Goal: Navigation & Orientation: Find specific page/section

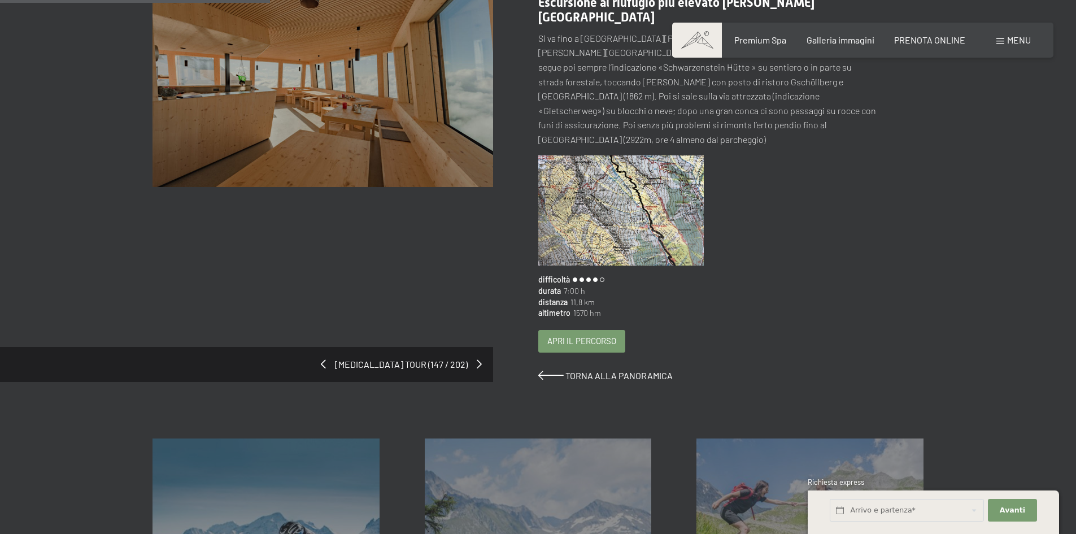
scroll to position [113, 0]
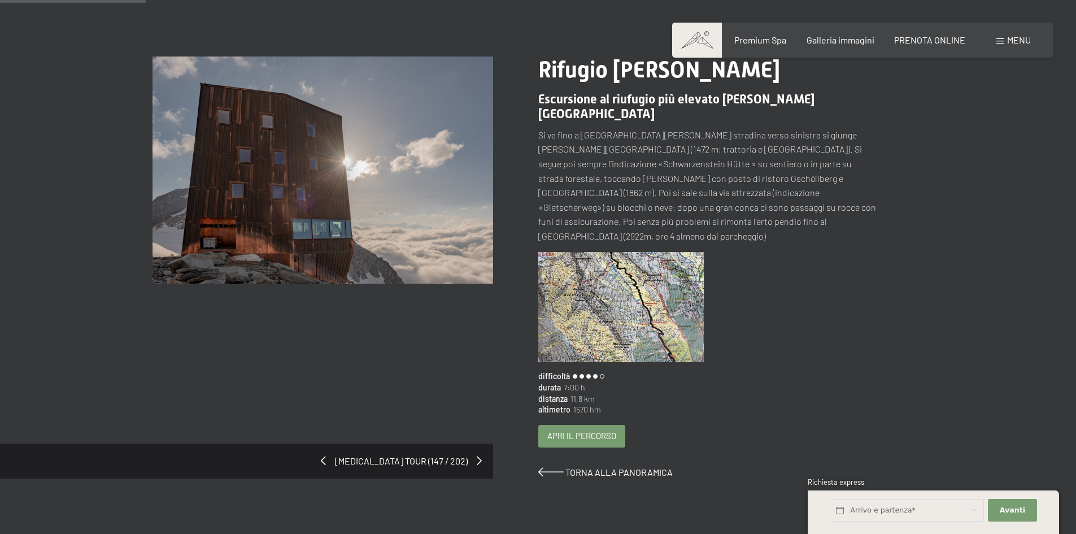
click at [561, 430] on span "Apri il percorso" at bounding box center [582, 436] width 69 height 12
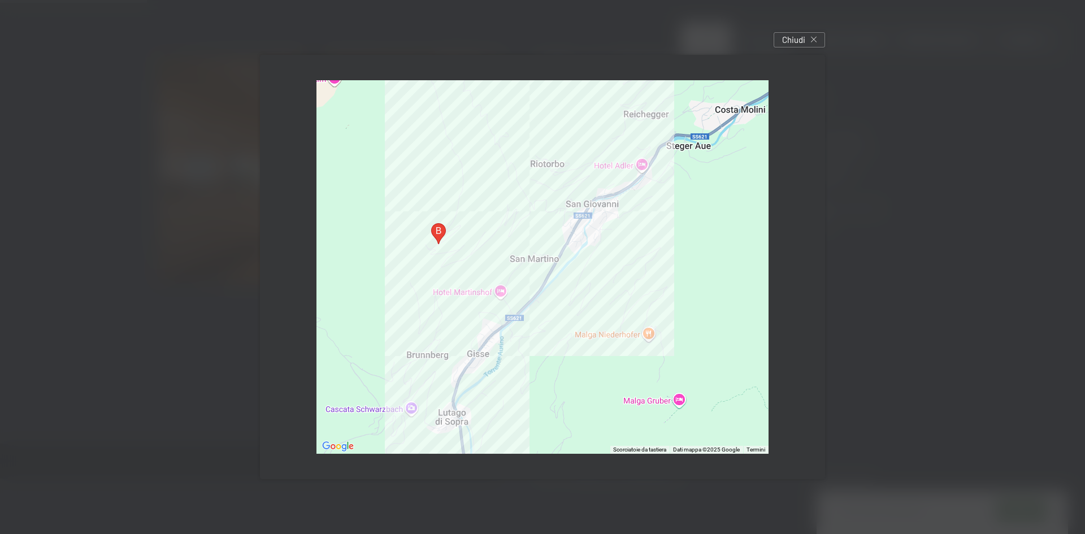
drag, startPoint x: 583, startPoint y: 266, endPoint x: 537, endPoint y: 365, distance: 109.0
click at [537, 365] on div at bounding box center [542, 267] width 452 height 374
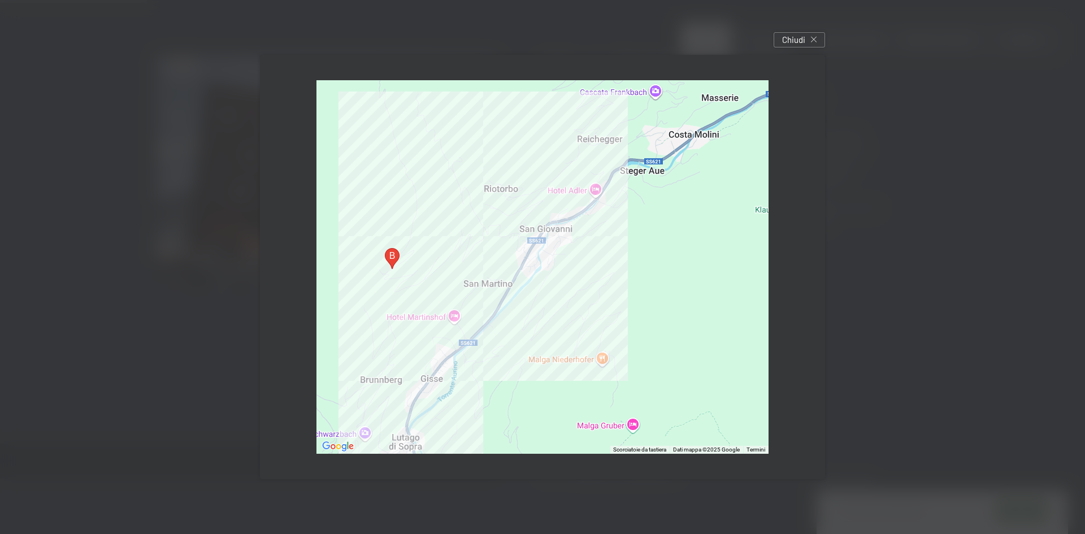
drag, startPoint x: 598, startPoint y: 279, endPoint x: 570, endPoint y: 294, distance: 32.1
click at [562, 298] on div at bounding box center [542, 267] width 452 height 374
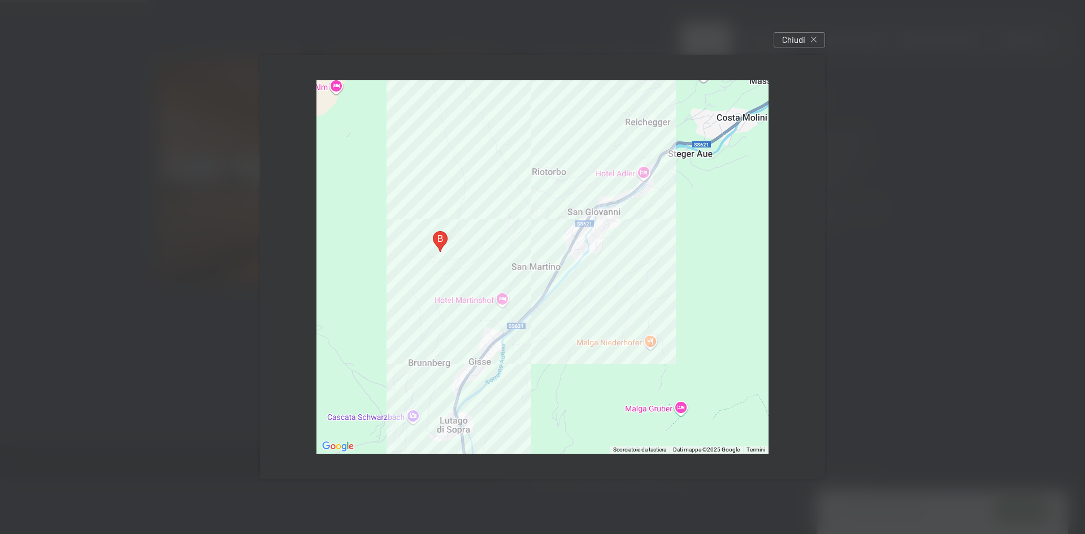
click at [571, 294] on div at bounding box center [542, 267] width 452 height 374
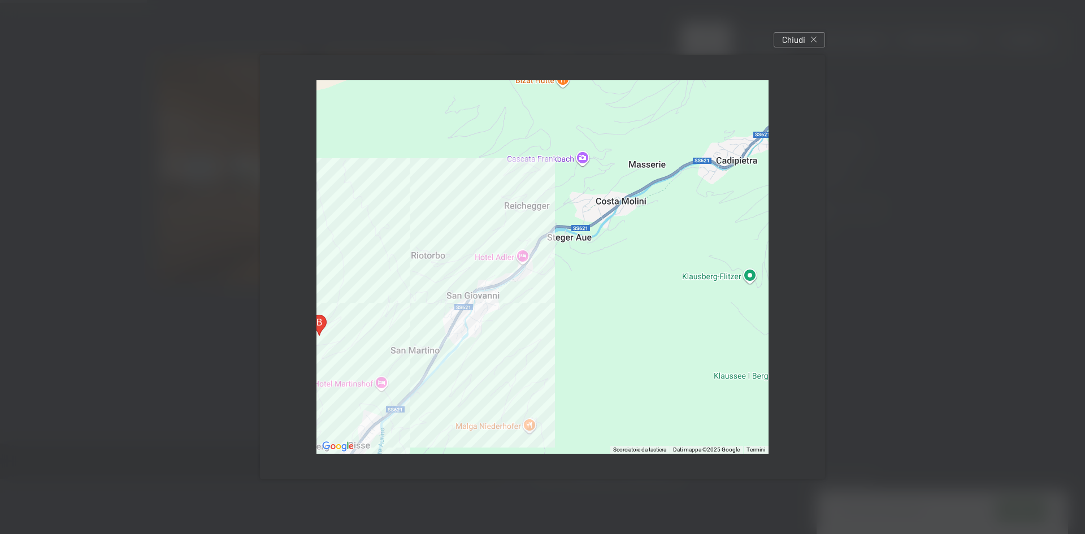
drag, startPoint x: 641, startPoint y: 281, endPoint x: 495, endPoint y: 371, distance: 171.0
click at [496, 374] on div at bounding box center [542, 267] width 452 height 374
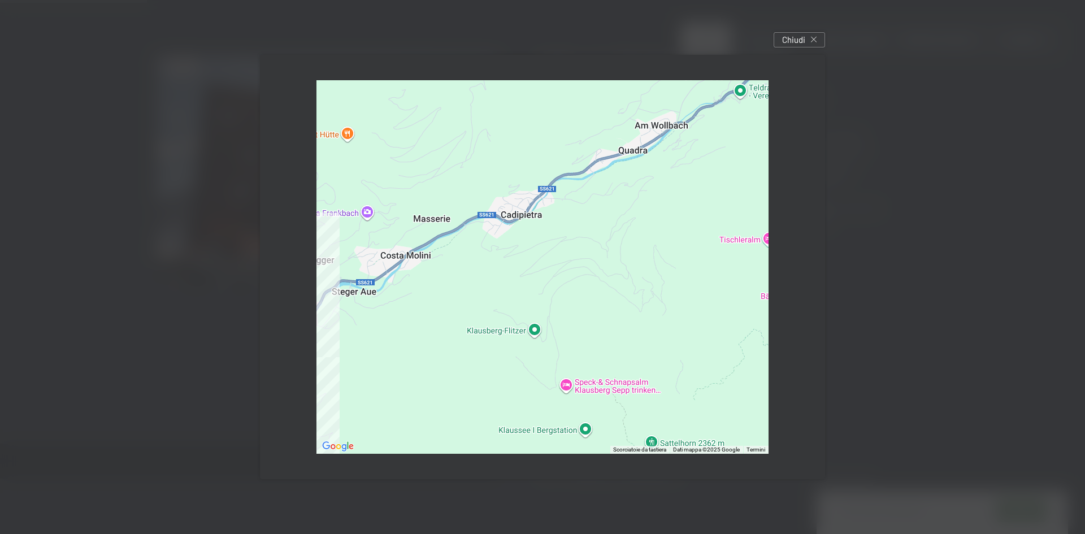
drag, startPoint x: 607, startPoint y: 290, endPoint x: 412, endPoint y: 341, distance: 201.5
click at [412, 341] on div at bounding box center [542, 267] width 452 height 374
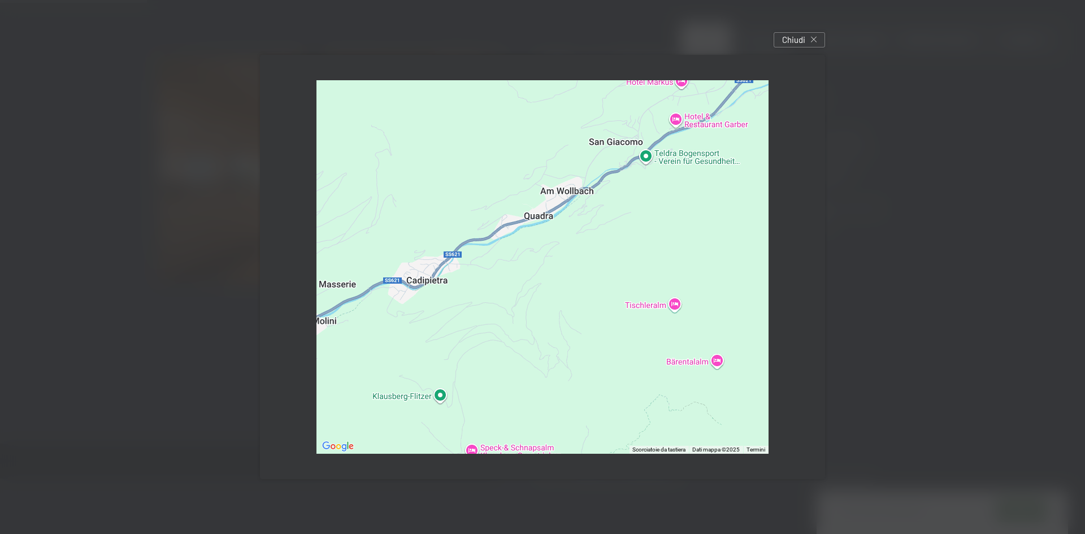
drag, startPoint x: 550, startPoint y: 271, endPoint x: 452, endPoint y: 340, distance: 119.6
click at [452, 340] on div at bounding box center [542, 267] width 452 height 374
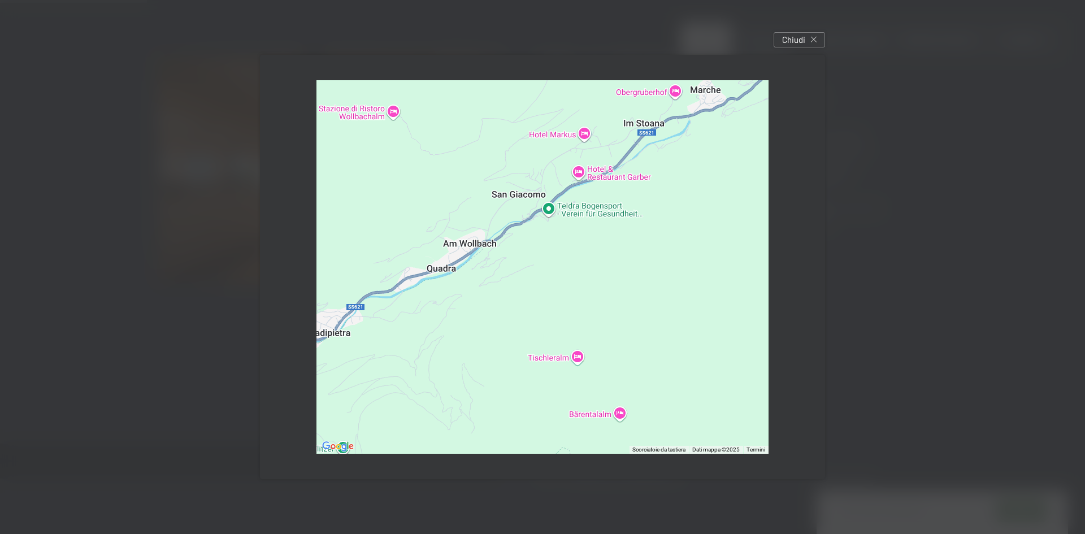
drag, startPoint x: 542, startPoint y: 293, endPoint x: 441, endPoint y: 350, distance: 116.4
click at [441, 350] on div at bounding box center [542, 267] width 452 height 374
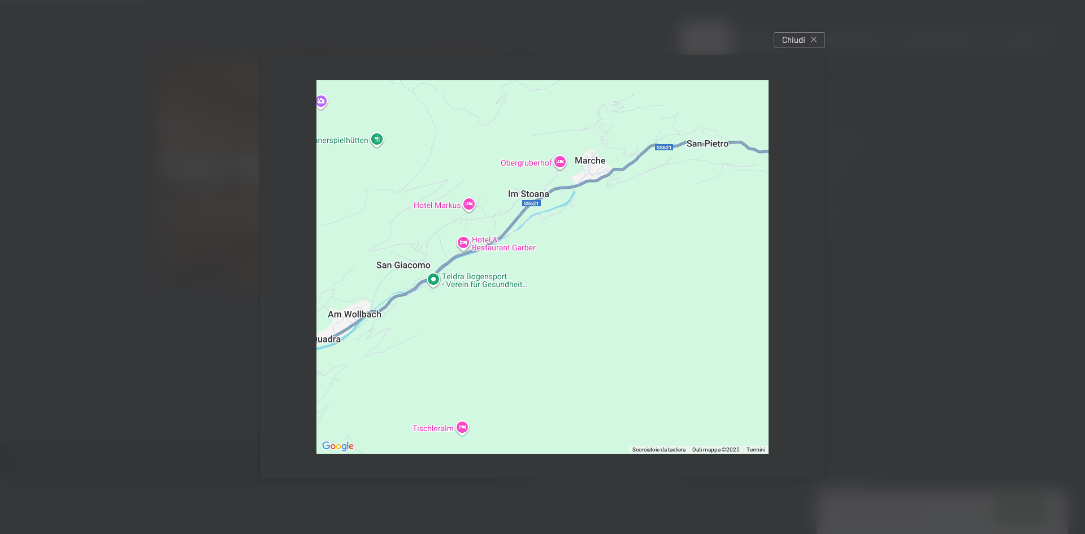
drag, startPoint x: 521, startPoint y: 301, endPoint x: 401, endPoint y: 379, distance: 143.1
click at [401, 379] on div at bounding box center [542, 267] width 452 height 374
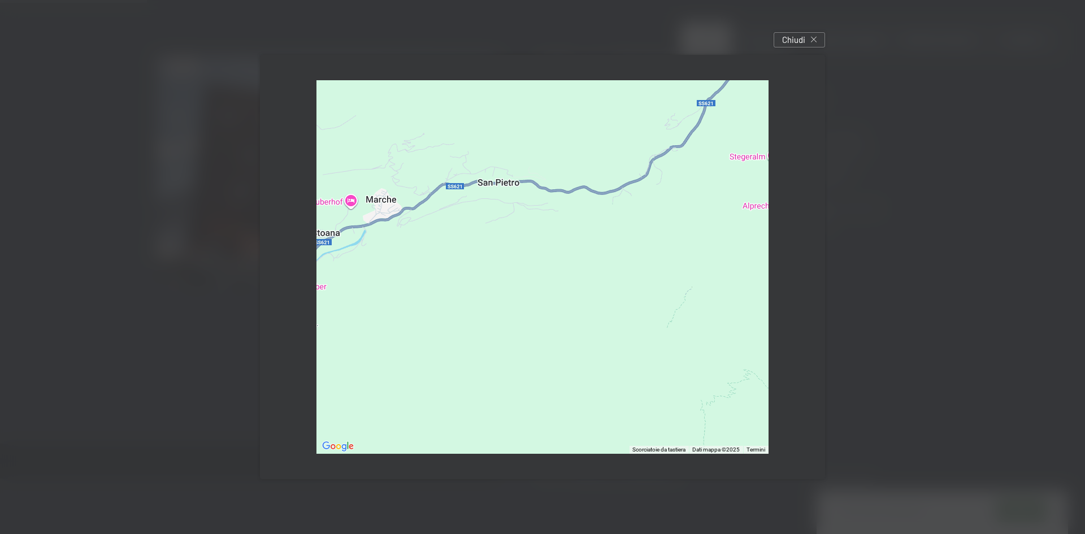
drag, startPoint x: 654, startPoint y: 304, endPoint x: 445, endPoint y: 345, distance: 213.5
click at [445, 345] on div at bounding box center [542, 267] width 452 height 374
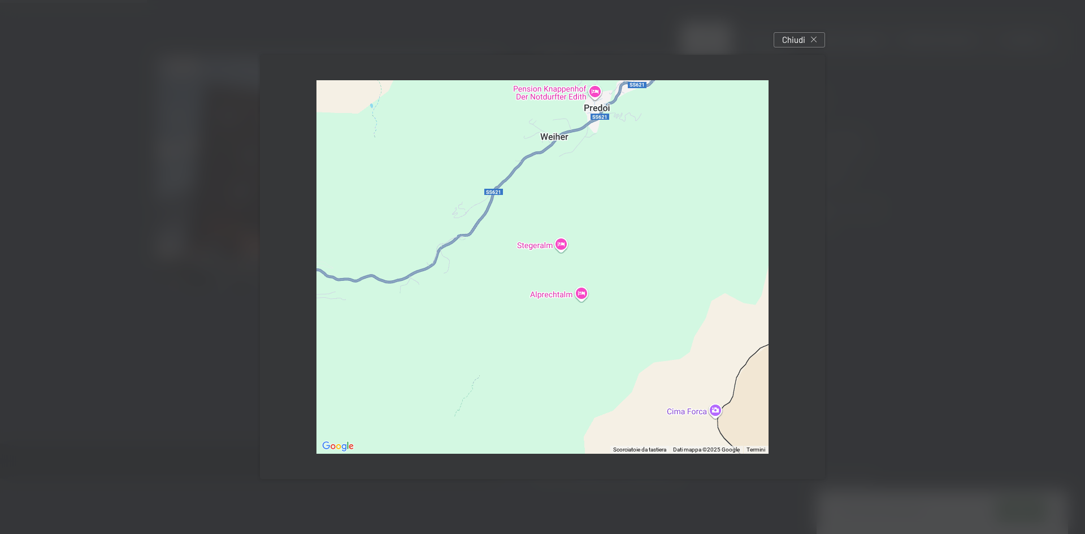
drag, startPoint x: 484, startPoint y: 333, endPoint x: 272, endPoint y: 422, distance: 230.2
click at [272, 422] on div "Per esplorare la mappa con gesti tattili, tocca due volte e tieni premuto il di…" at bounding box center [542, 267] width 565 height 425
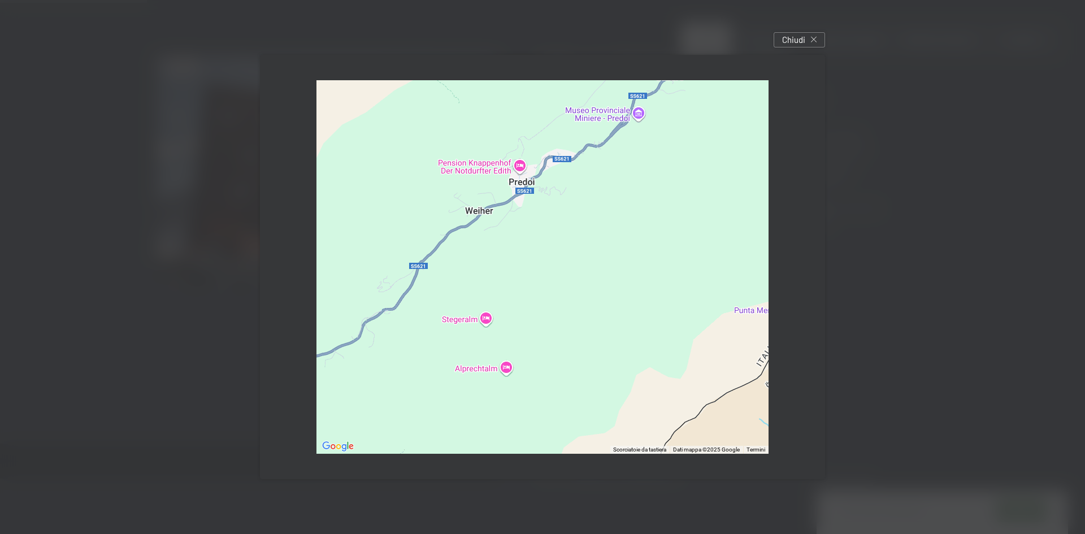
drag, startPoint x: 474, startPoint y: 337, endPoint x: 398, endPoint y: 411, distance: 105.5
click at [398, 411] on div at bounding box center [542, 267] width 452 height 374
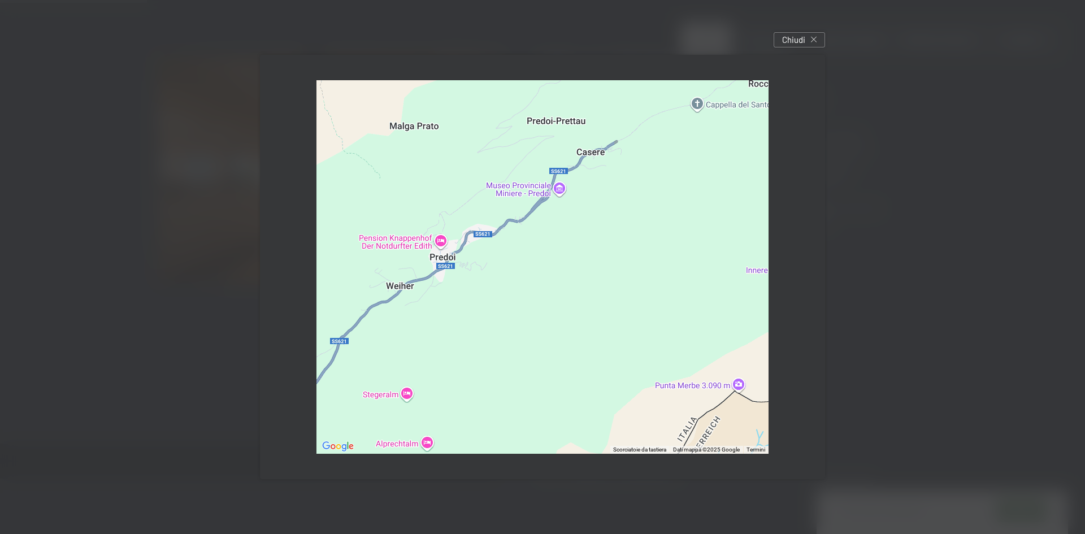
drag, startPoint x: 534, startPoint y: 301, endPoint x: 450, endPoint y: 385, distance: 119.1
click at [450, 385] on div at bounding box center [542, 267] width 452 height 374
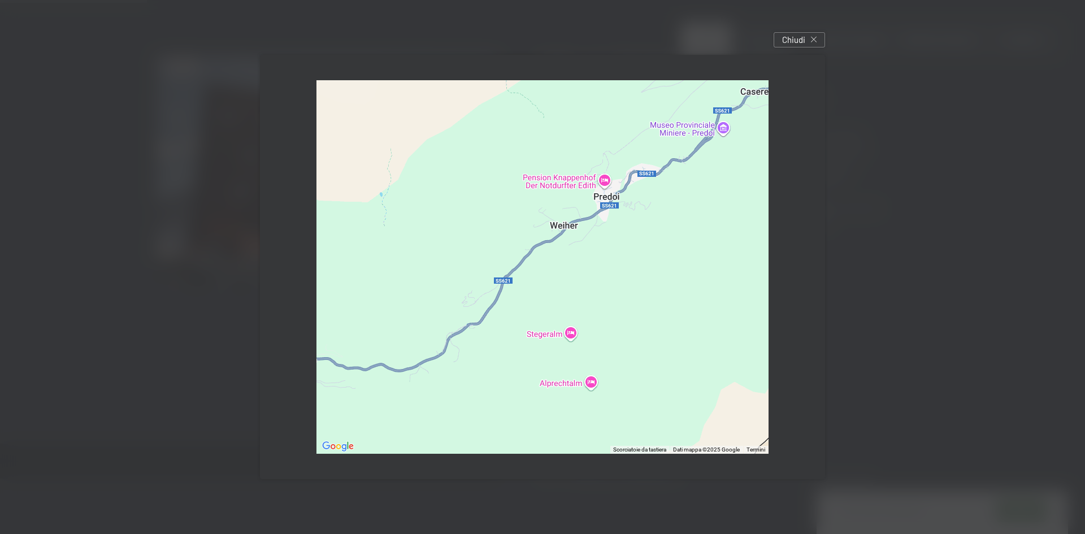
drag, startPoint x: 389, startPoint y: 398, endPoint x: 575, endPoint y: 328, distance: 199.4
click at [575, 328] on div at bounding box center [542, 267] width 452 height 374
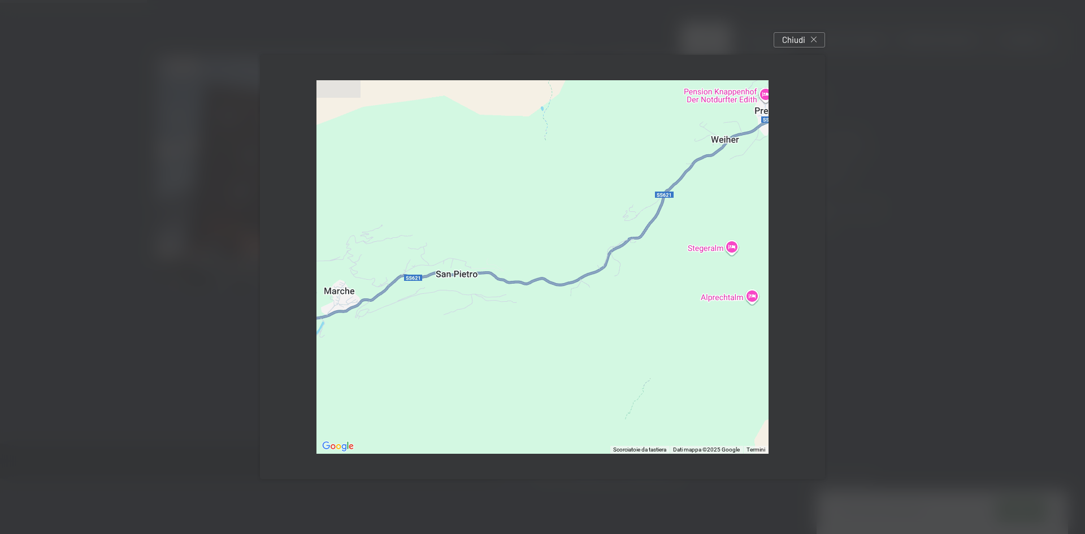
drag, startPoint x: 452, startPoint y: 410, endPoint x: 642, endPoint y: 311, distance: 214.1
click at [642, 311] on div at bounding box center [542, 267] width 452 height 374
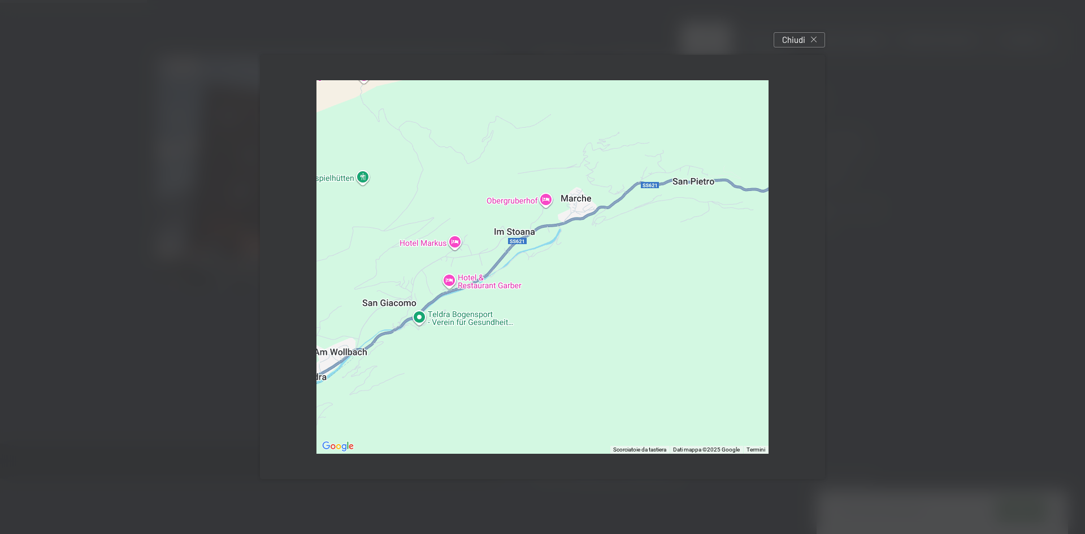
drag, startPoint x: 481, startPoint y: 374, endPoint x: 574, endPoint y: 311, distance: 112.2
click at [574, 311] on div at bounding box center [542, 267] width 452 height 374
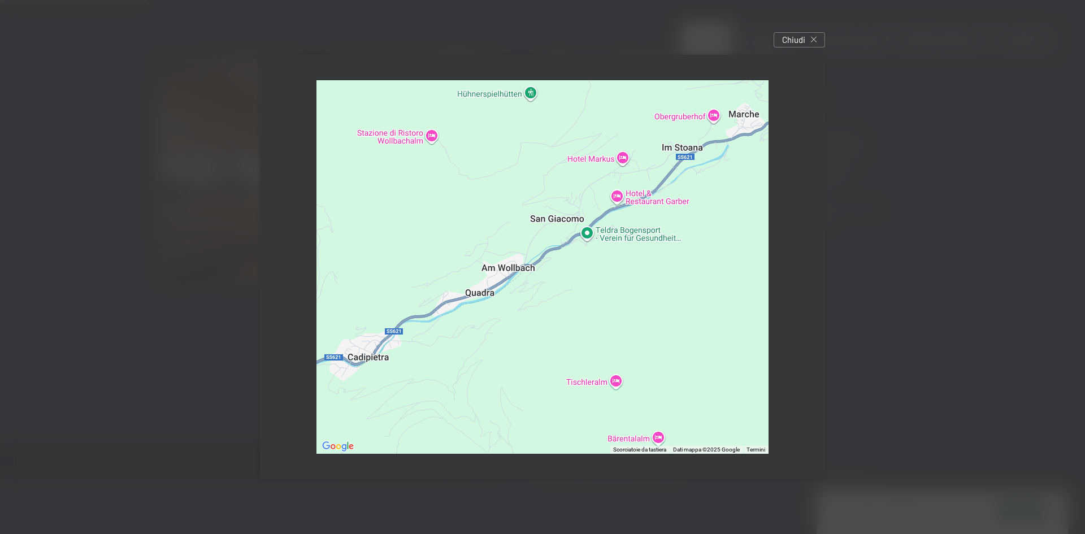
drag, startPoint x: 444, startPoint y: 361, endPoint x: 575, endPoint y: 294, distance: 147.1
click at [575, 294] on div at bounding box center [542, 267] width 452 height 374
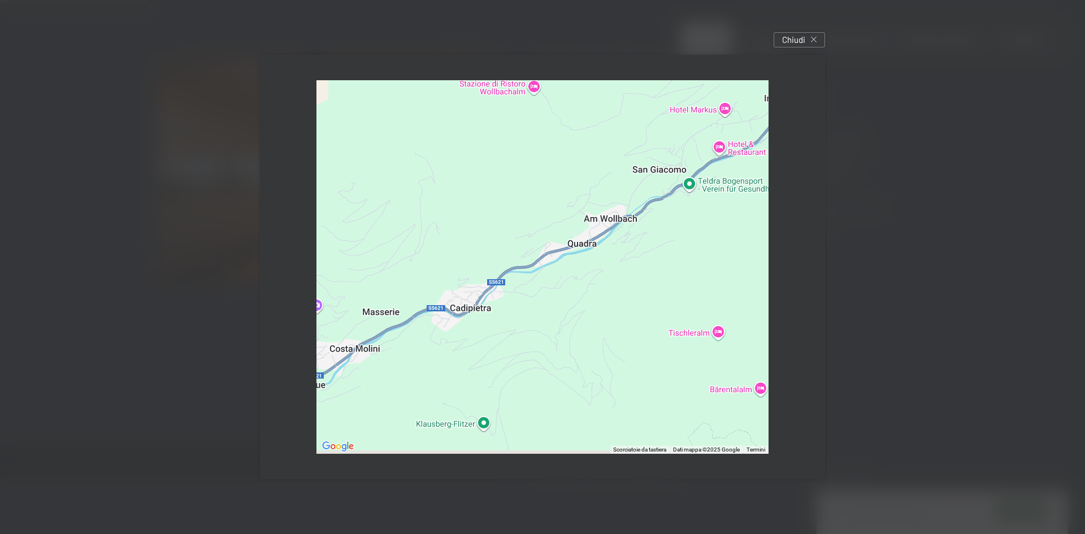
drag, startPoint x: 461, startPoint y: 357, endPoint x: 576, endPoint y: 303, distance: 126.6
click at [576, 303] on div at bounding box center [542, 267] width 452 height 374
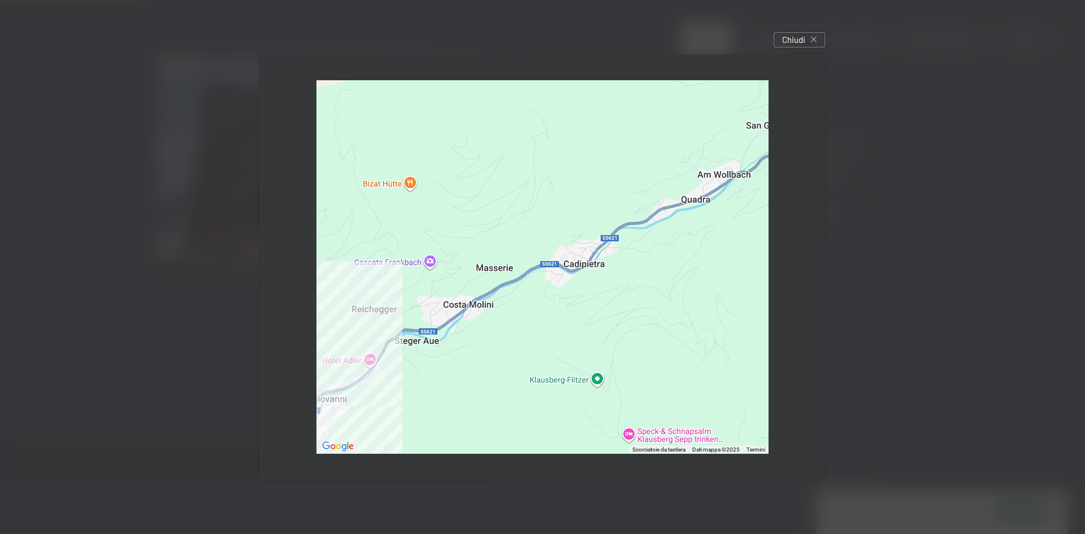
drag, startPoint x: 481, startPoint y: 353, endPoint x: 576, endPoint y: 310, distance: 104.0
click at [576, 310] on div at bounding box center [542, 267] width 452 height 374
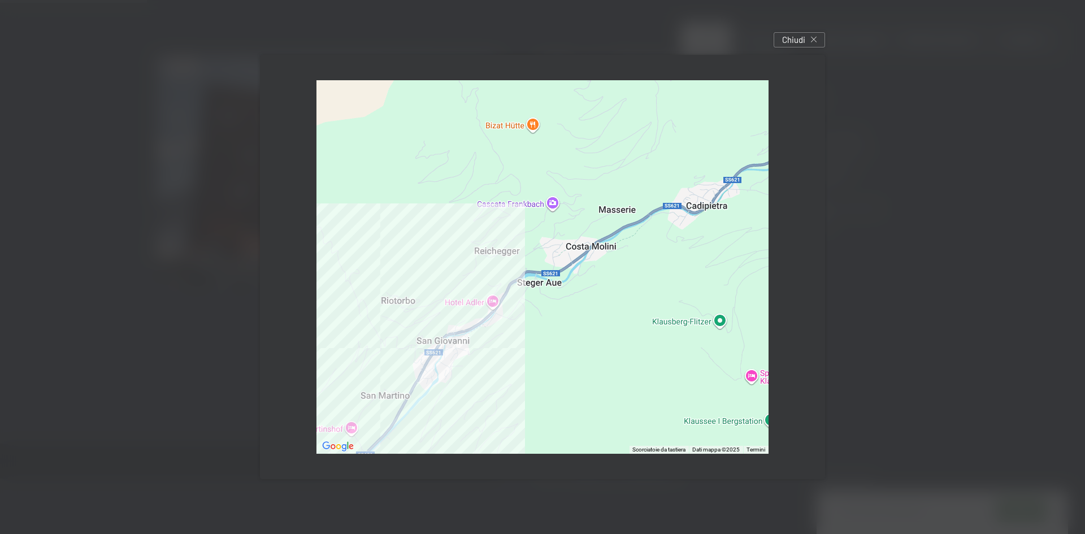
drag, startPoint x: 492, startPoint y: 353, endPoint x: 599, endPoint y: 294, distance: 122.4
click at [599, 294] on div at bounding box center [542, 267] width 452 height 374
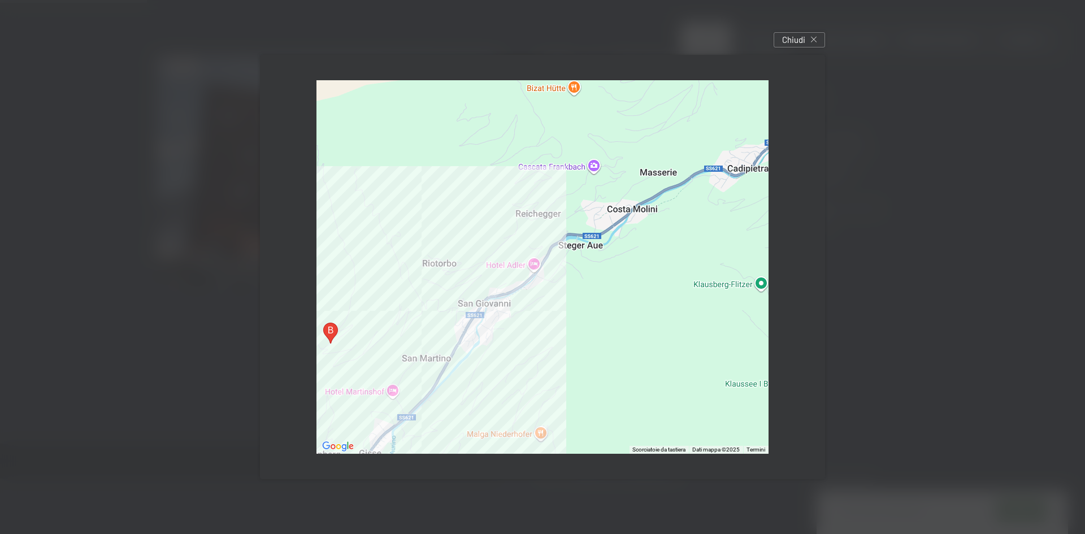
drag, startPoint x: 516, startPoint y: 347, endPoint x: 572, endPoint y: 292, distance: 77.9
click at [572, 292] on div at bounding box center [542, 267] width 452 height 374
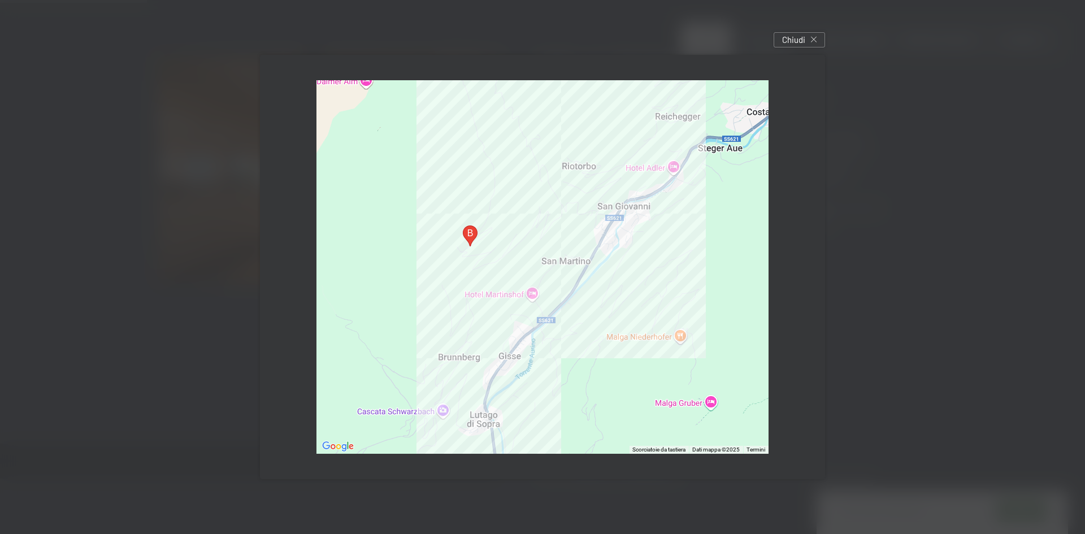
drag, startPoint x: 520, startPoint y: 342, endPoint x: 624, endPoint y: 271, distance: 126.0
click at [624, 271] on div at bounding box center [542, 267] width 452 height 374
click at [490, 281] on div at bounding box center [542, 267] width 452 height 374
click at [496, 268] on div at bounding box center [542, 267] width 452 height 374
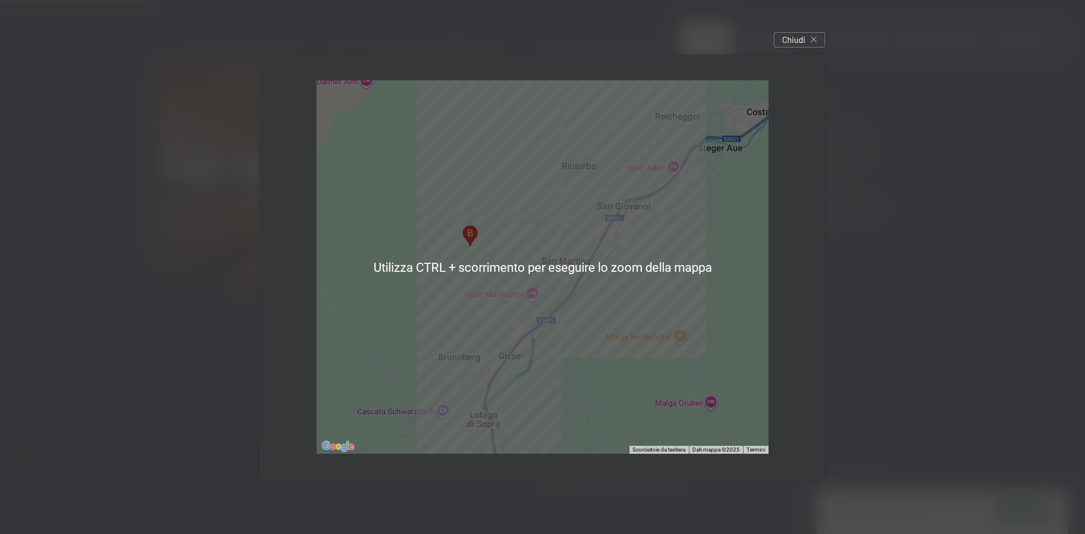
click at [579, 298] on div at bounding box center [542, 267] width 452 height 374
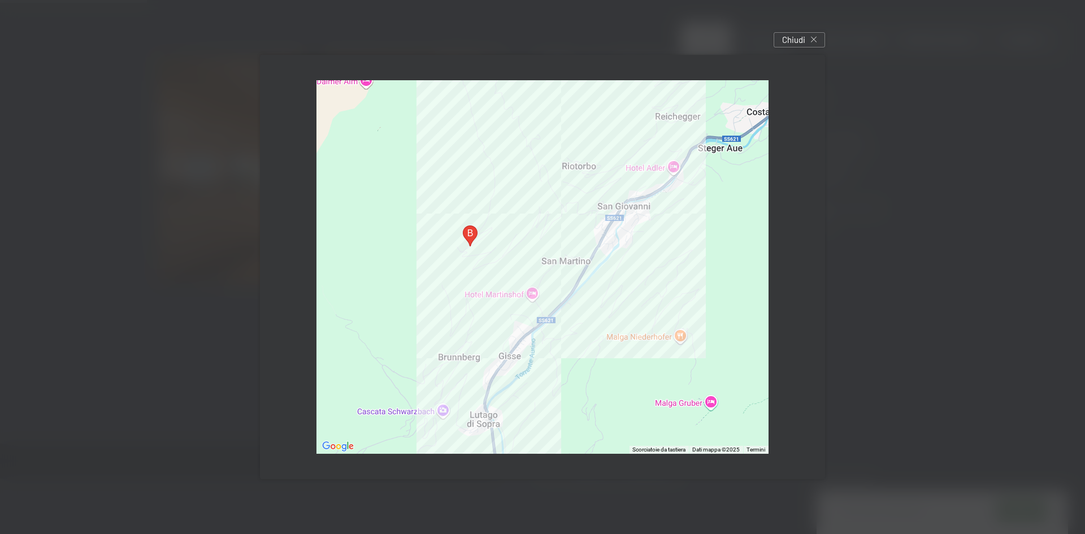
click at [454, 275] on div at bounding box center [542, 267] width 452 height 374
click at [457, 282] on div at bounding box center [542, 267] width 452 height 374
click at [460, 278] on div at bounding box center [542, 267] width 452 height 374
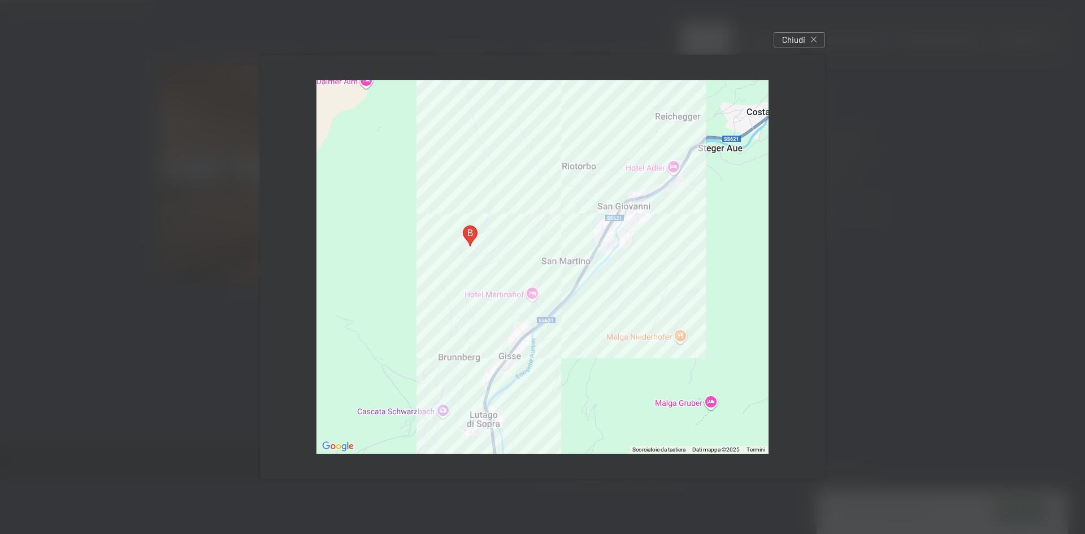
click at [460, 278] on div at bounding box center [542, 267] width 452 height 374
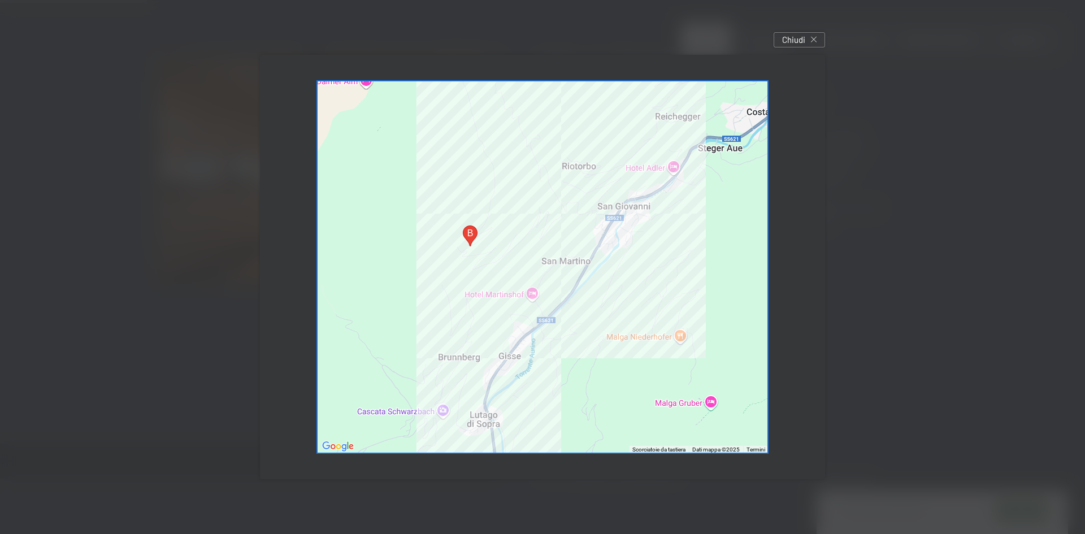
click at [460, 278] on div at bounding box center [542, 267] width 452 height 374
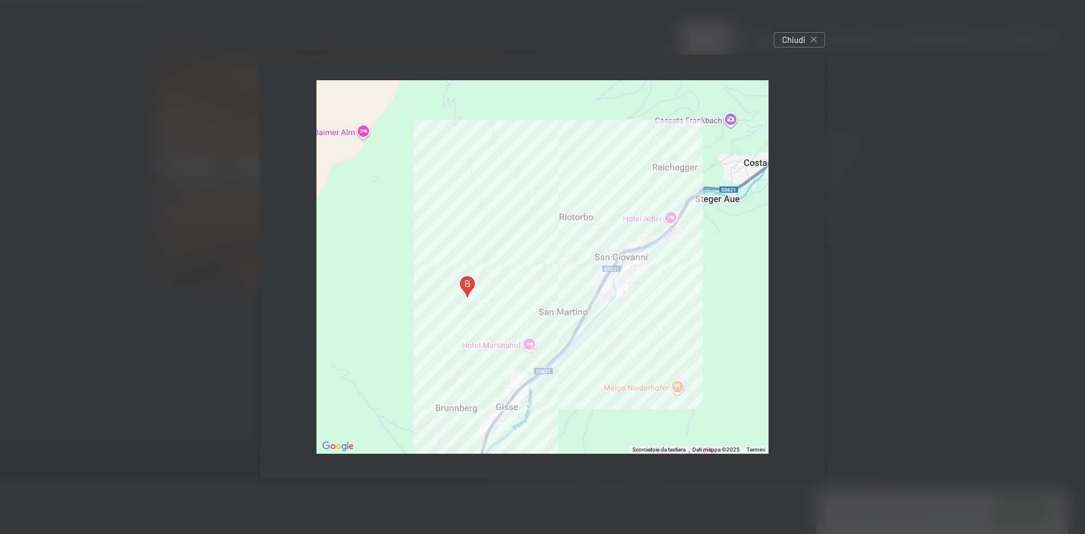
drag, startPoint x: 460, startPoint y: 278, endPoint x: 457, endPoint y: 331, distance: 53.2
click at [457, 331] on div at bounding box center [542, 267] width 452 height 374
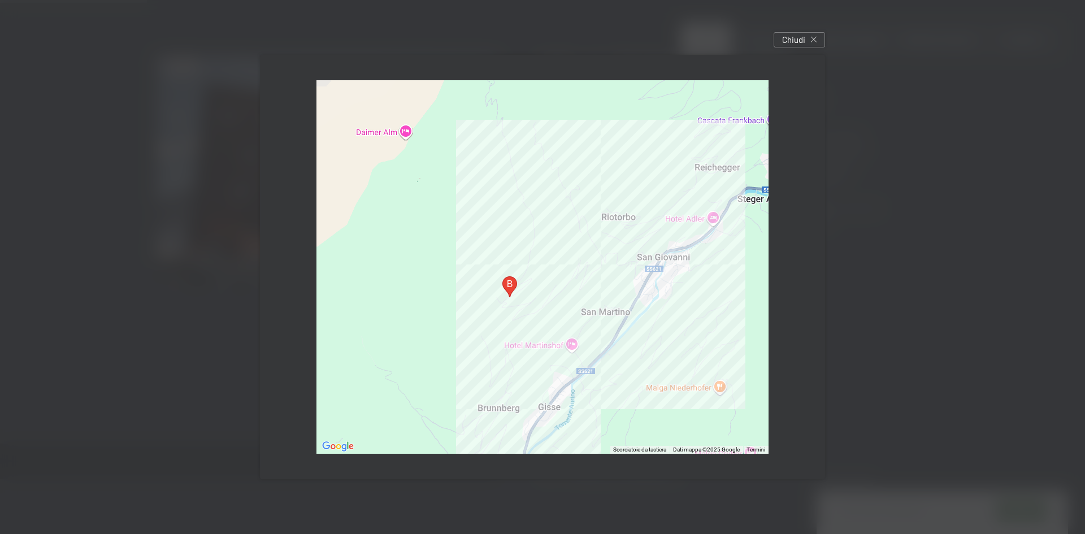
drag, startPoint x: 464, startPoint y: 297, endPoint x: 511, endPoint y: 297, distance: 46.9
click at [511, 297] on img "Rohrberg, 34, 21108 Gemeinde Ahrntal, Autonome Provinz Bozen - Südtirol, Italia" at bounding box center [510, 287] width 24 height 30
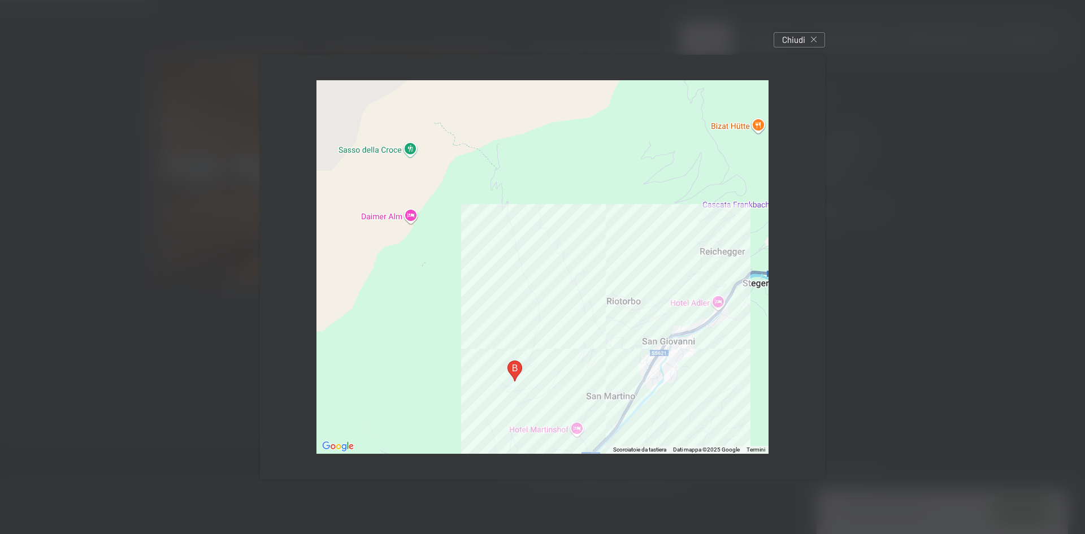
drag, startPoint x: 494, startPoint y: 292, endPoint x: 500, endPoint y: 378, distance: 86.6
click at [500, 378] on div at bounding box center [542, 267] width 452 height 374
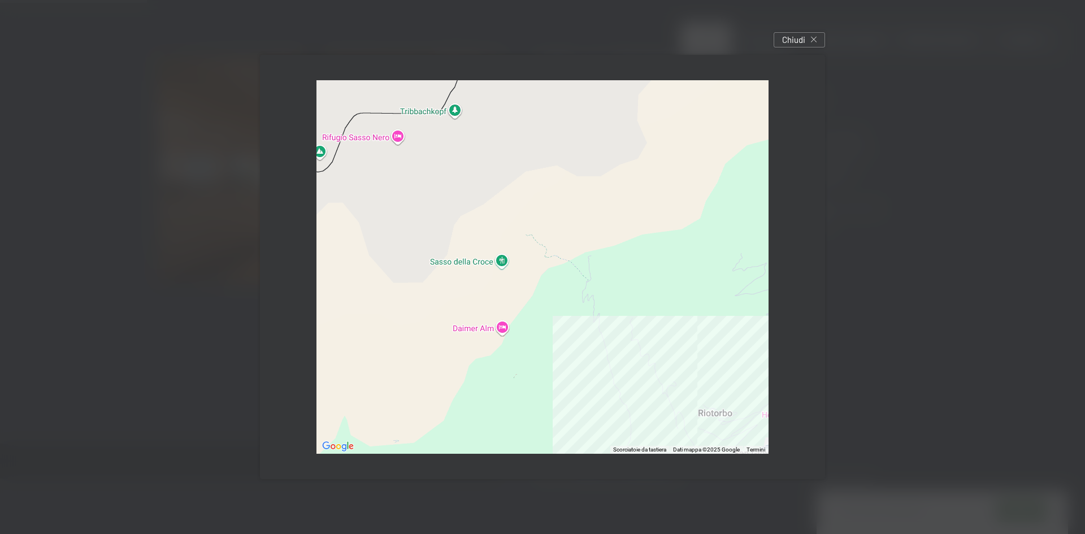
drag, startPoint x: 444, startPoint y: 337, endPoint x: 536, endPoint y: 449, distance: 144.8
click at [536, 449] on div at bounding box center [542, 267] width 452 height 374
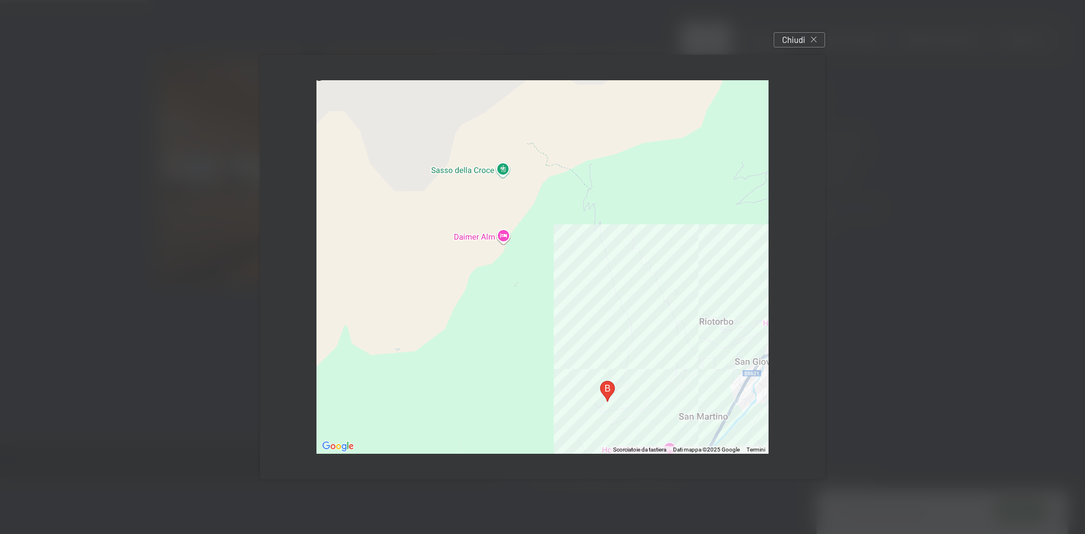
drag, startPoint x: 542, startPoint y: 409, endPoint x: 545, endPoint y: 315, distance: 94.4
click at [545, 315] on div at bounding box center [542, 267] width 452 height 374
click at [810, 41] on div "Chiudi" at bounding box center [799, 39] width 51 height 15
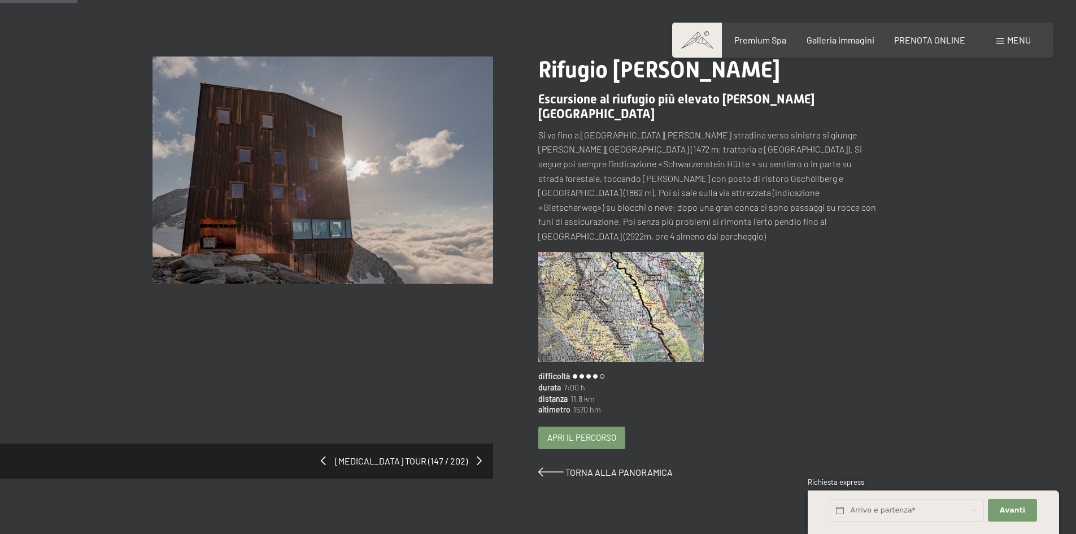
scroll to position [0, 0]
